Goal: Information Seeking & Learning: Learn about a topic

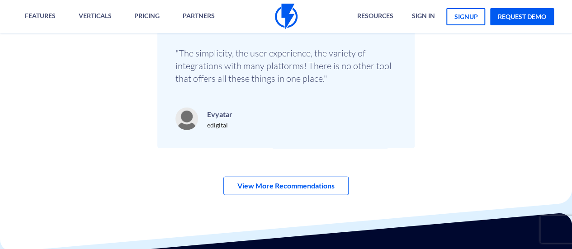
scroll to position [3102, 0]
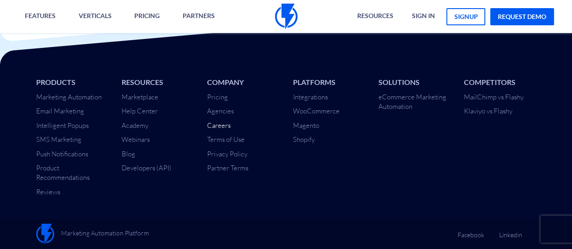
click at [214, 128] on link "Careers" at bounding box center [219, 125] width 24 height 9
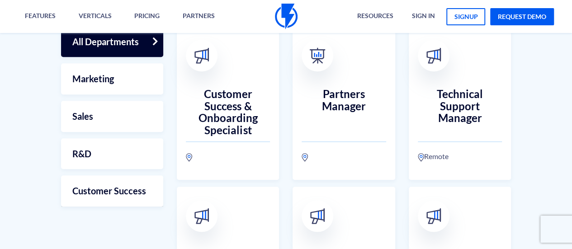
scroll to position [317, 0]
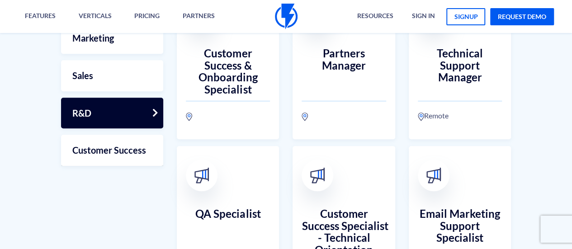
click at [104, 118] on link "R&D" at bounding box center [112, 113] width 102 height 31
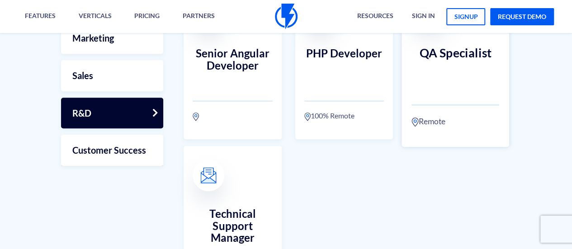
click at [467, 82] on h3 "QA Specialist" at bounding box center [456, 66] width 88 height 40
